Goal: Task Accomplishment & Management: Complete application form

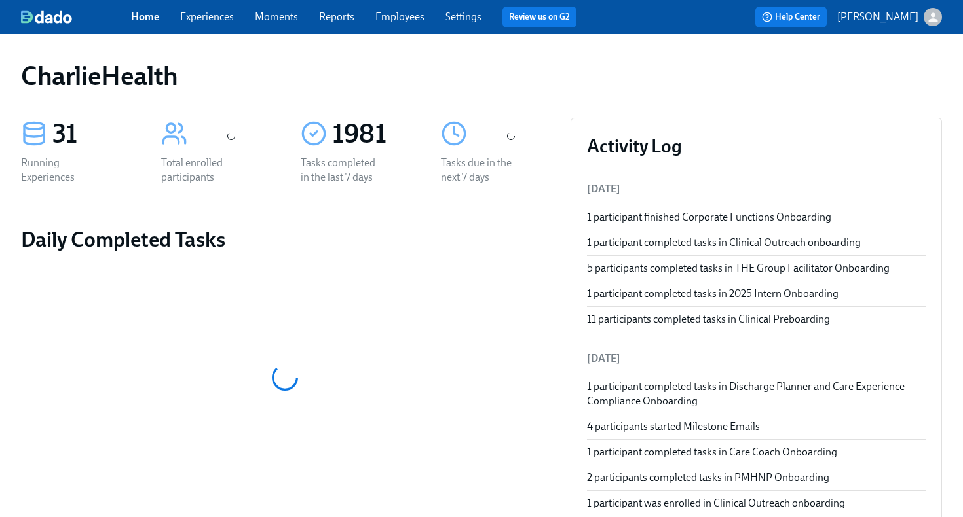
click at [410, 20] on link "Employees" at bounding box center [399, 16] width 49 height 12
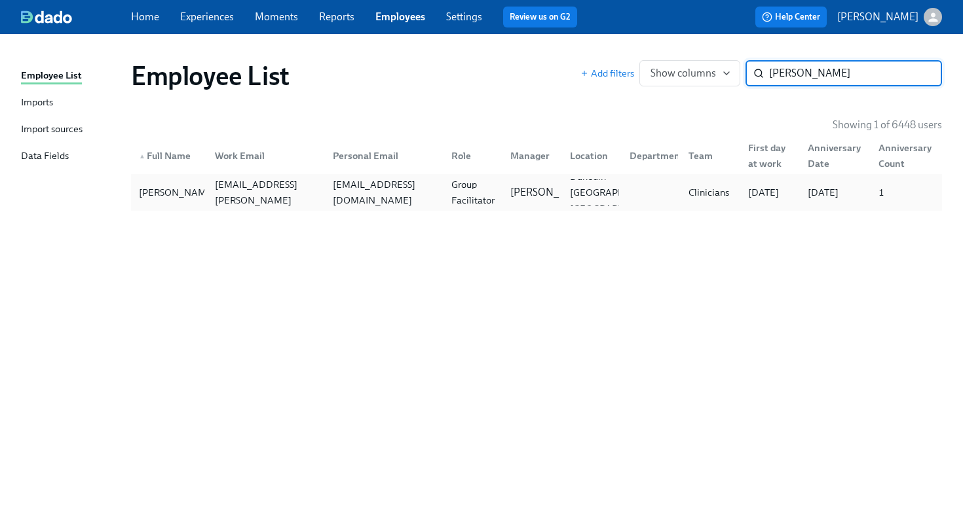
type input "[PERSON_NAME]"
click at [368, 197] on div "[EMAIL_ADDRESS][DOMAIN_NAME]" at bounding box center [383, 192] width 113 height 31
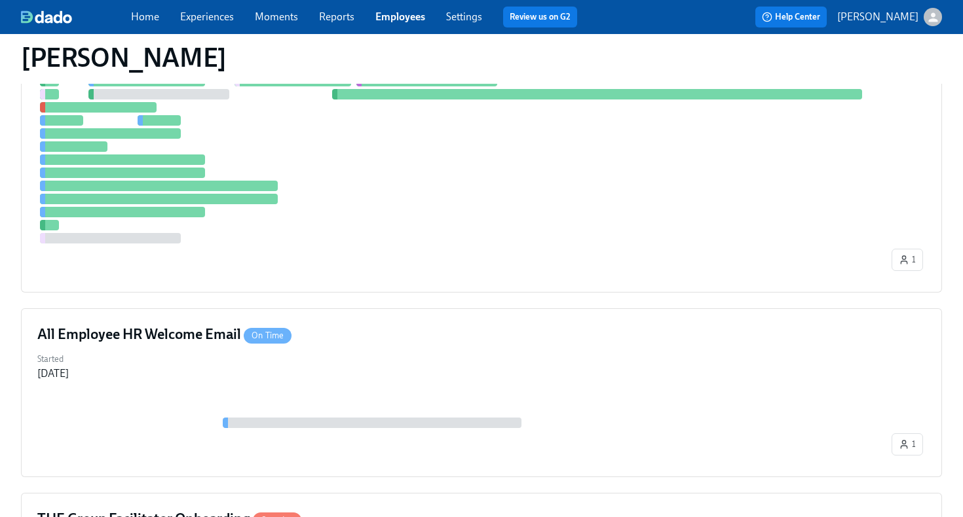
scroll to position [490, 0]
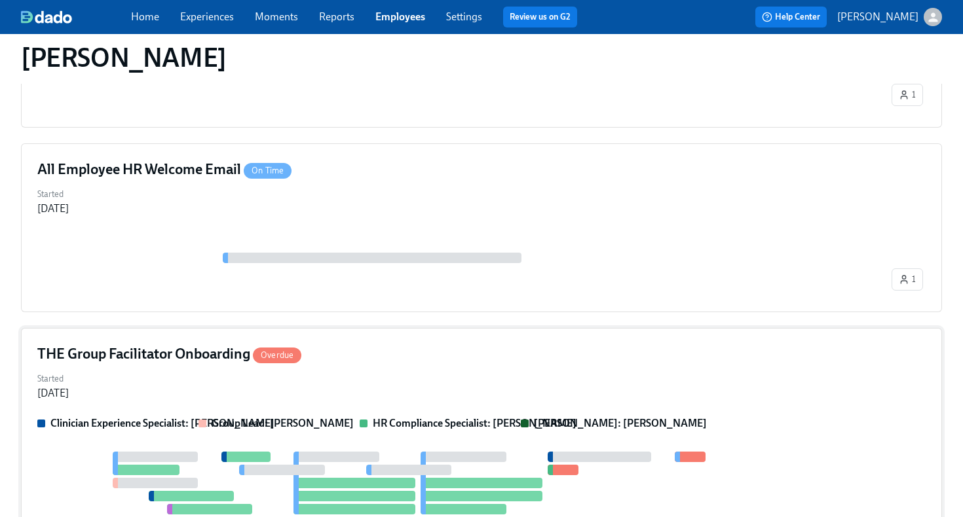
click at [512, 361] on div "THE Group Facilitator Onboarding Overdue" at bounding box center [481, 355] width 888 height 20
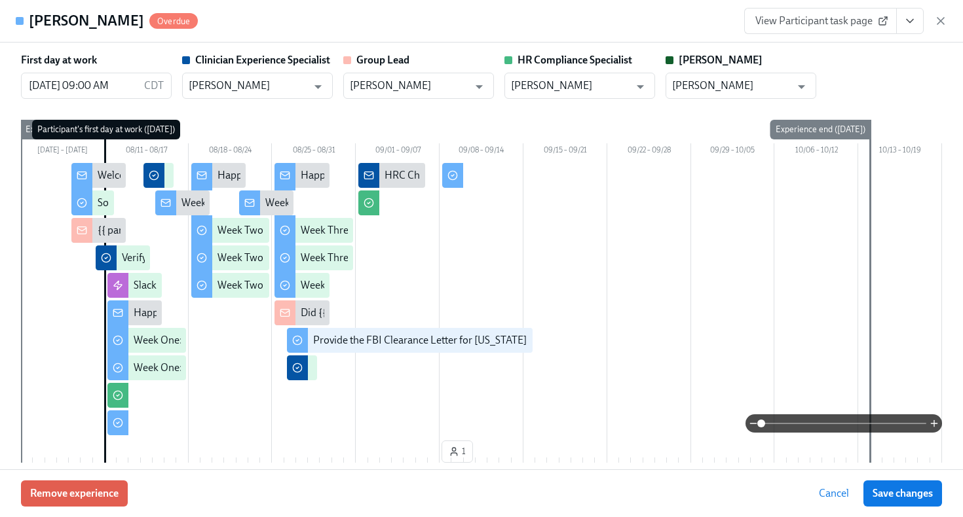
click at [906, 31] on button "View task page" at bounding box center [910, 21] width 28 height 26
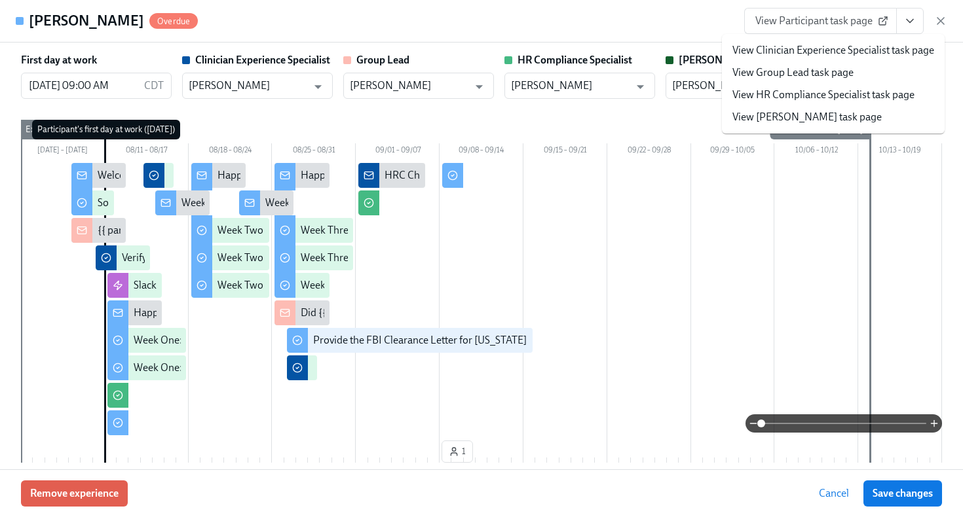
click at [861, 96] on link "View HR Compliance Specialist task page" at bounding box center [823, 95] width 182 height 14
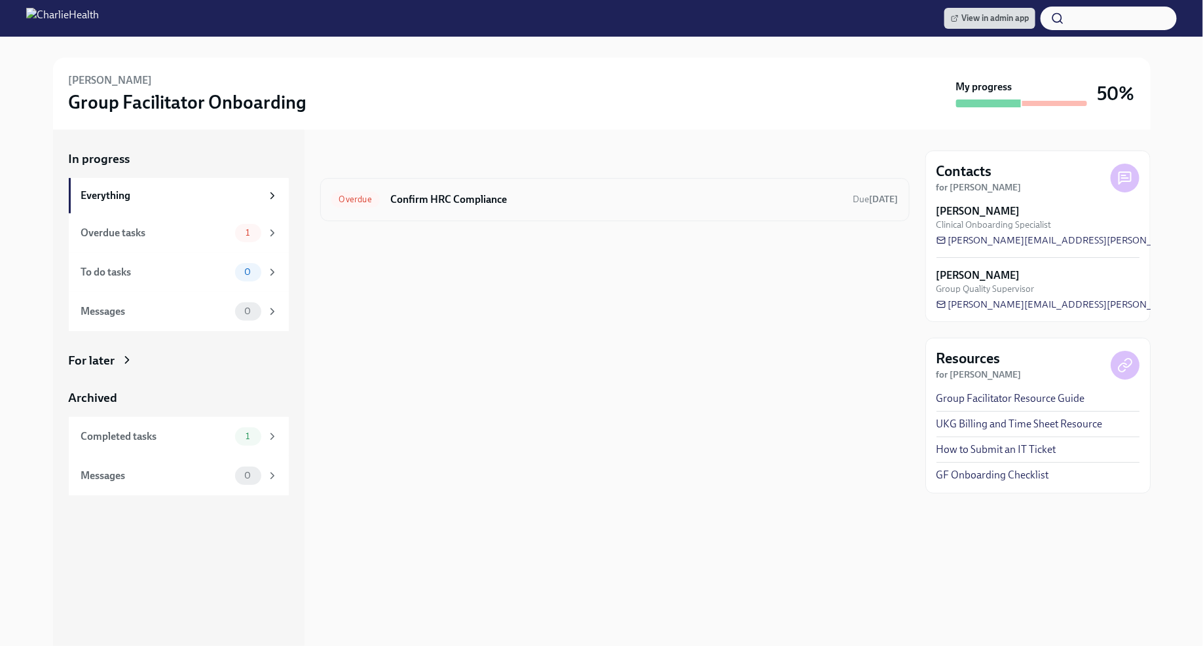
click at [688, 204] on h6 "Confirm HRC Compliance" at bounding box center [616, 200] width 453 height 14
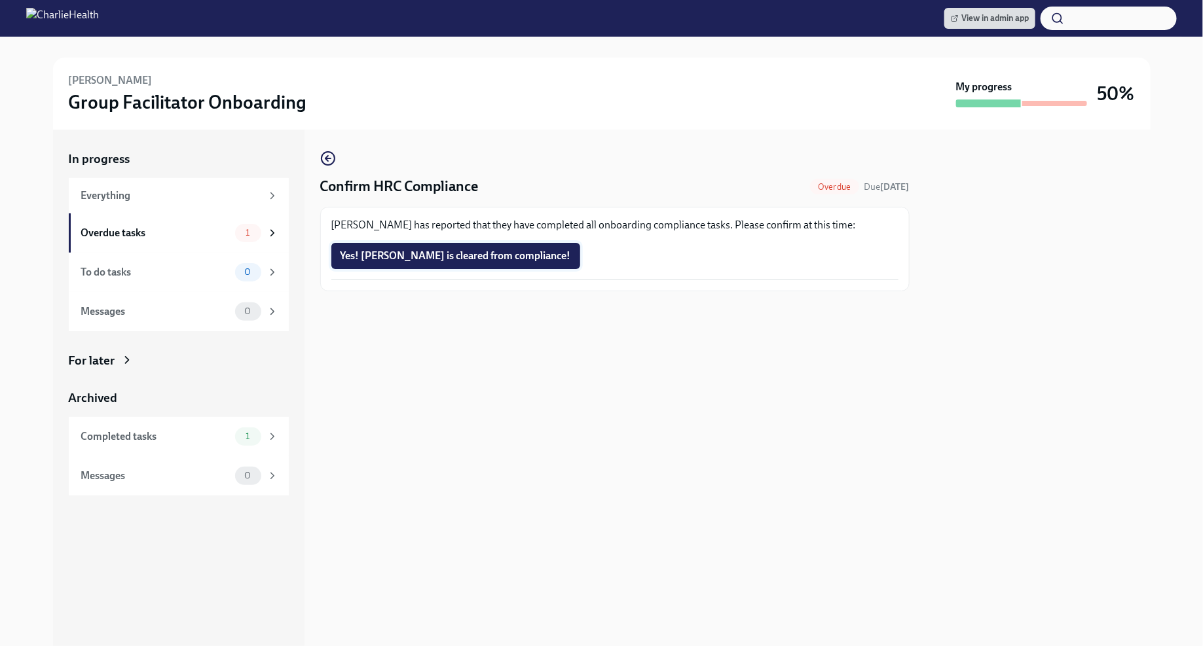
click at [481, 255] on span "Yes! [PERSON_NAME] is cleared from compliance!" at bounding box center [456, 256] width 231 height 13
